Goal: Find specific page/section: Find specific page/section

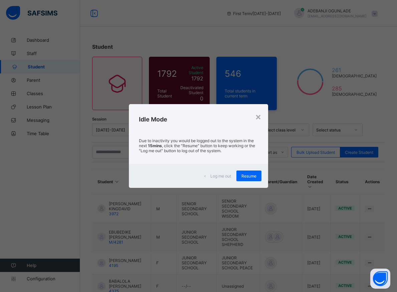
scroll to position [215, 0]
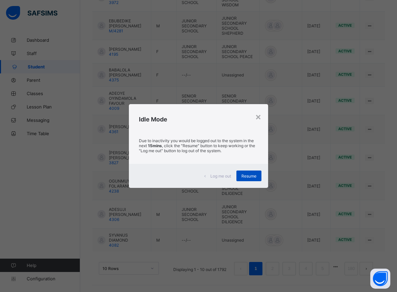
click at [245, 178] on div "Resume" at bounding box center [248, 175] width 25 height 11
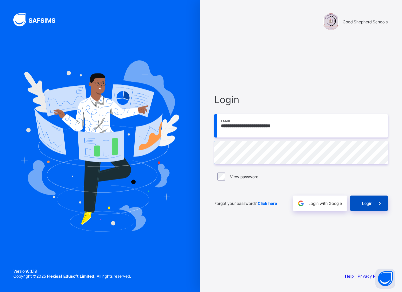
click at [365, 205] on span "Login" at bounding box center [367, 203] width 10 height 5
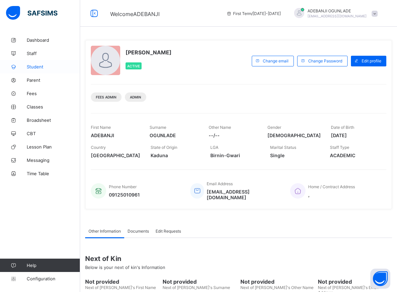
click at [32, 64] on link "Student" at bounding box center [40, 66] width 80 height 13
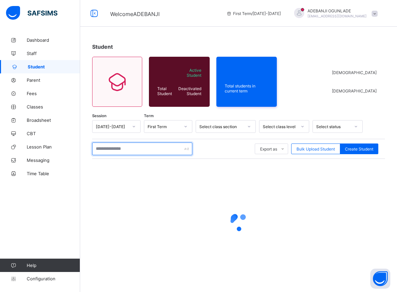
click at [110, 145] on input "text" at bounding box center [142, 148] width 100 height 13
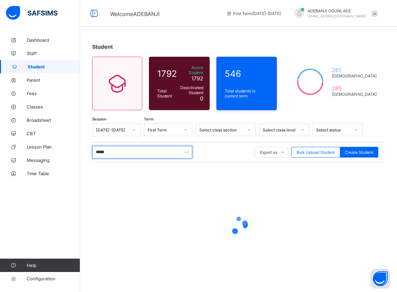
type input "******"
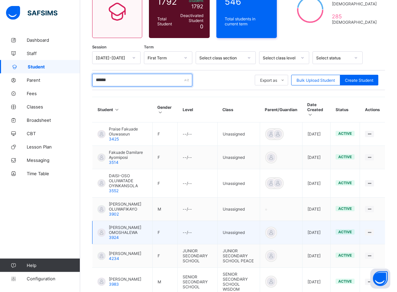
scroll to position [102, 0]
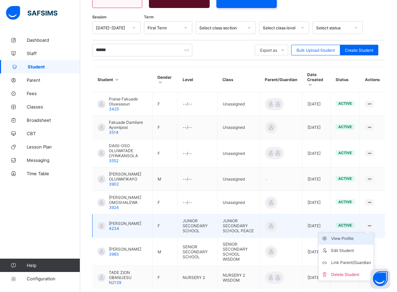
click at [353, 235] on div "View Profile" at bounding box center [351, 238] width 40 height 7
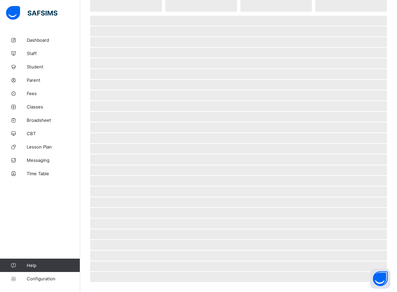
scroll to position [68, 0]
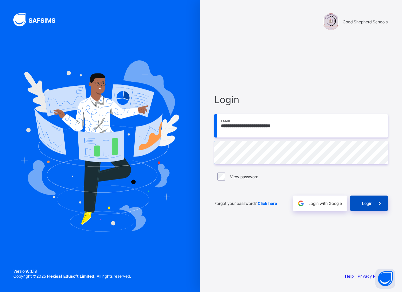
click at [366, 207] on div "Login" at bounding box center [368, 202] width 37 height 15
